Goal: Book appointment/travel/reservation

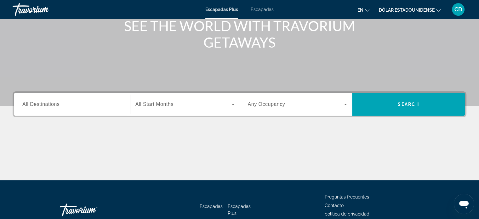
scroll to position [94, 0]
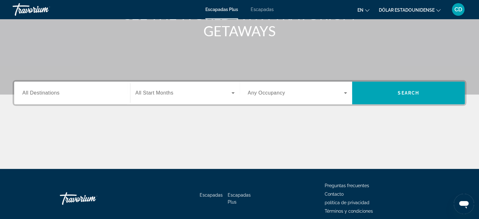
click at [58, 93] on span "All Destinations" at bounding box center [40, 92] width 37 height 5
click at [58, 93] on input "Destination All Destinations" at bounding box center [71, 93] width 99 height 8
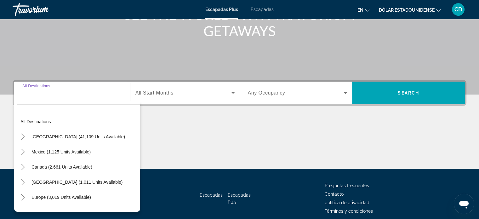
scroll to position [121, 0]
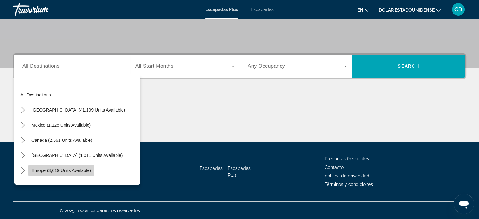
click at [67, 167] on span "Select destination: Europe (3,019 units available)" at bounding box center [61, 170] width 66 height 15
type input "**********"
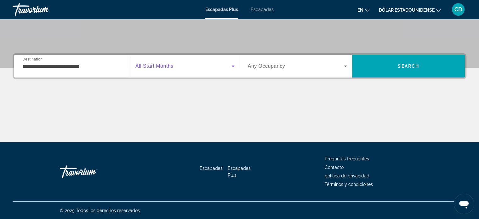
click at [189, 65] on span "Widget de búsqueda" at bounding box center [183, 66] width 96 height 8
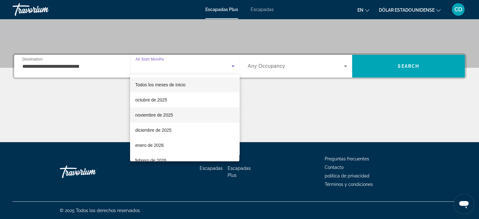
click at [159, 115] on font "noviembre de 2025" at bounding box center [154, 114] width 38 height 5
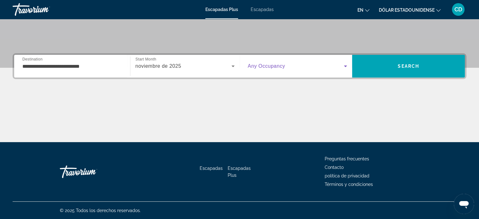
click at [344, 65] on icon "Widget de búsqueda" at bounding box center [346, 66] width 8 height 8
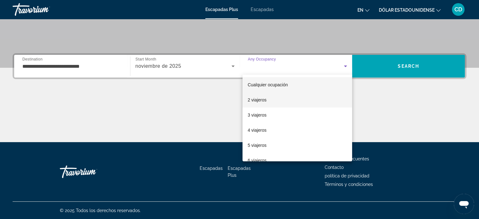
click at [256, 101] on font "2 viajeros" at bounding box center [256, 99] width 19 height 5
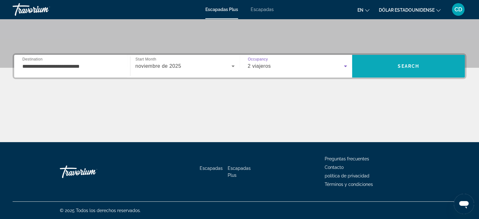
click at [411, 64] on span "Search" at bounding box center [408, 66] width 21 height 5
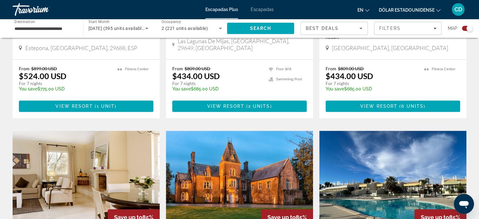
scroll to position [315, 0]
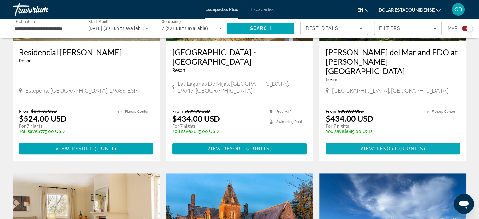
click at [392, 146] on span "View Resort" at bounding box center [378, 148] width 37 height 5
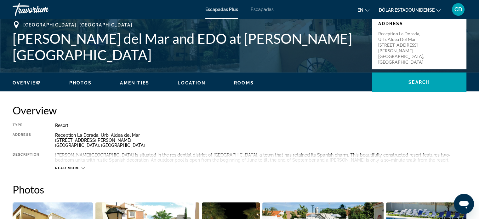
scroll to position [126, 0]
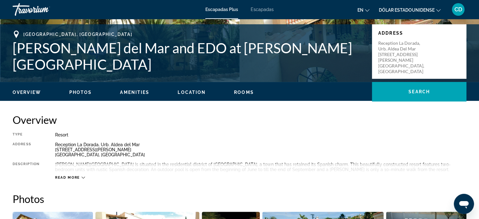
click at [361, 9] on font "en" at bounding box center [360, 10] width 6 height 5
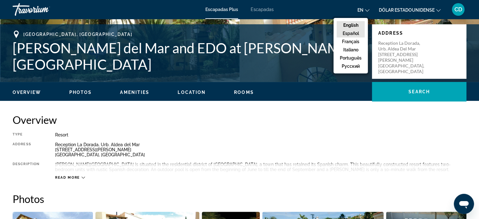
click at [353, 32] on button "Español" at bounding box center [351, 33] width 28 height 8
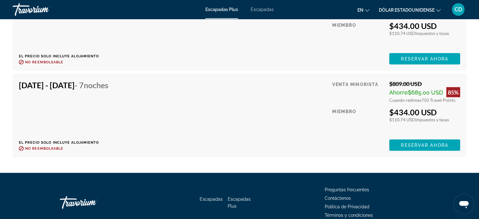
scroll to position [1196, 0]
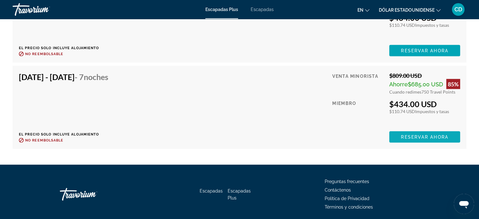
click at [423, 134] on span "Reservar ahora" at bounding box center [424, 136] width 47 height 5
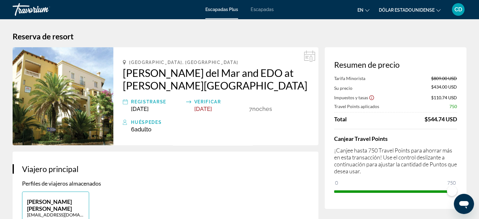
click at [360, 9] on font "en" at bounding box center [360, 10] width 6 height 5
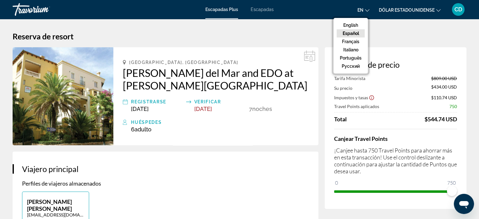
click at [353, 33] on button "Español" at bounding box center [351, 33] width 28 height 8
